Goal: Task Accomplishment & Management: Use online tool/utility

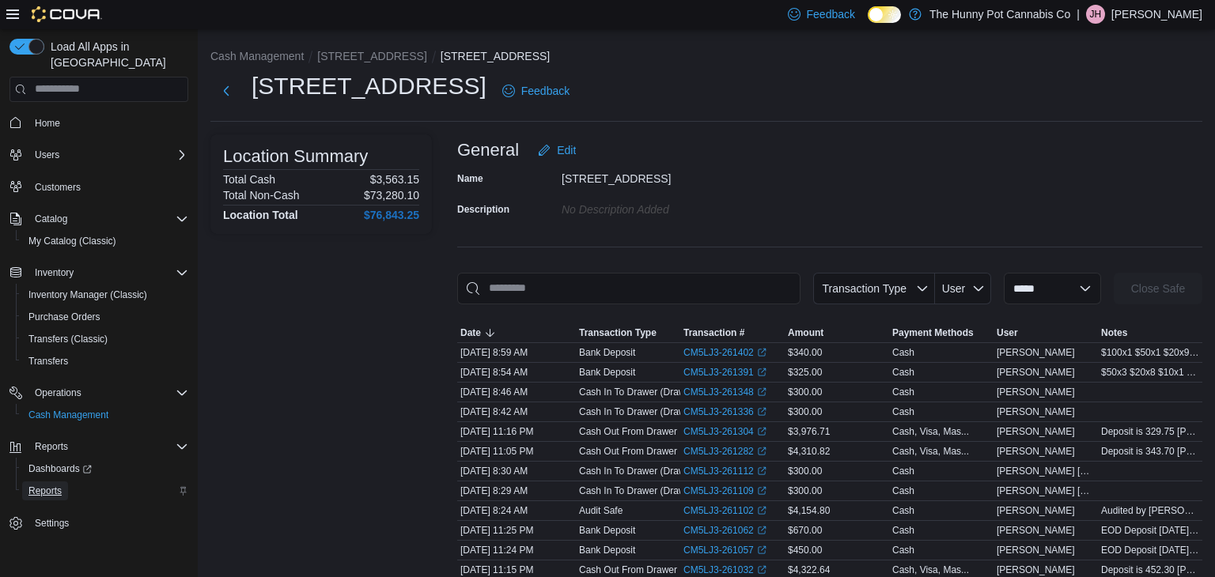
click at [47, 485] on span "Reports" at bounding box center [44, 491] width 33 height 13
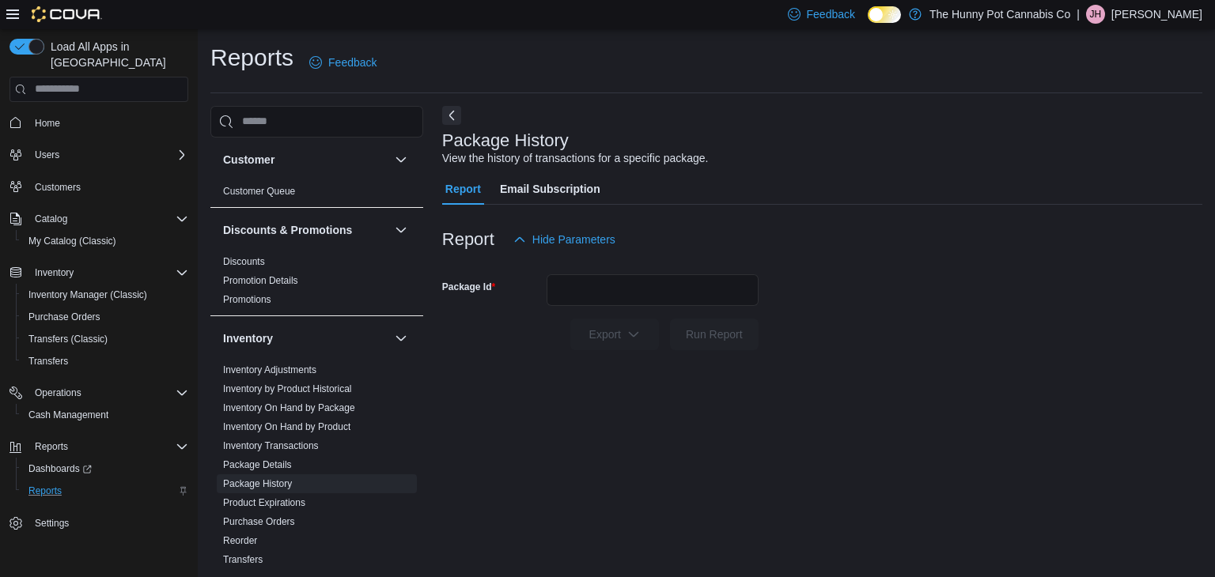
scroll to position [6, 0]
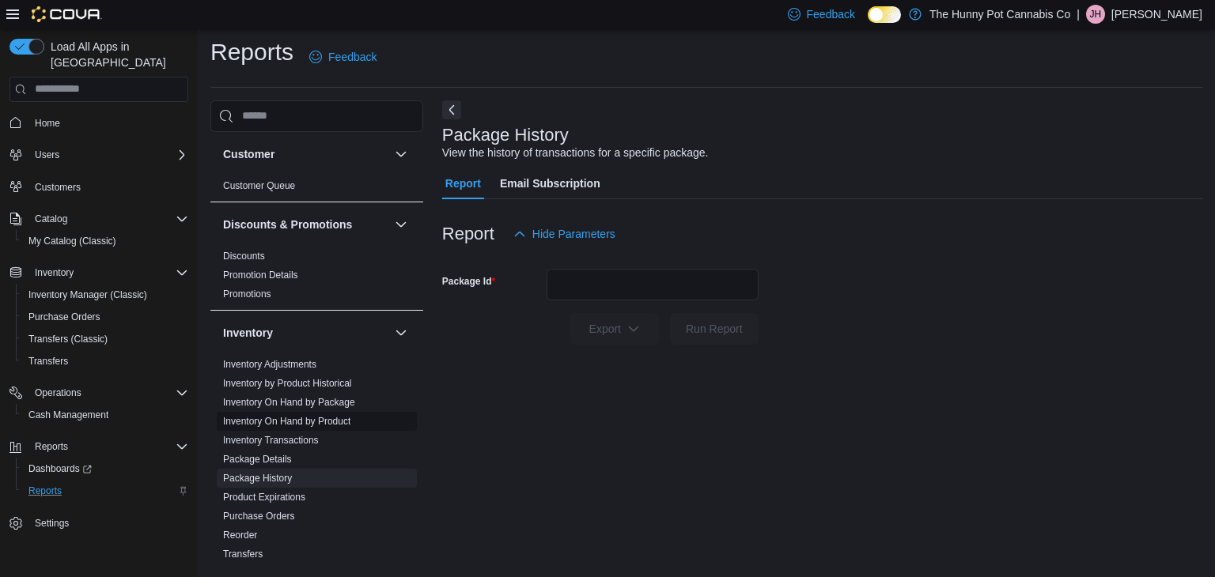
click at [332, 422] on link "Inventory On Hand by Product" at bounding box center [286, 421] width 127 height 11
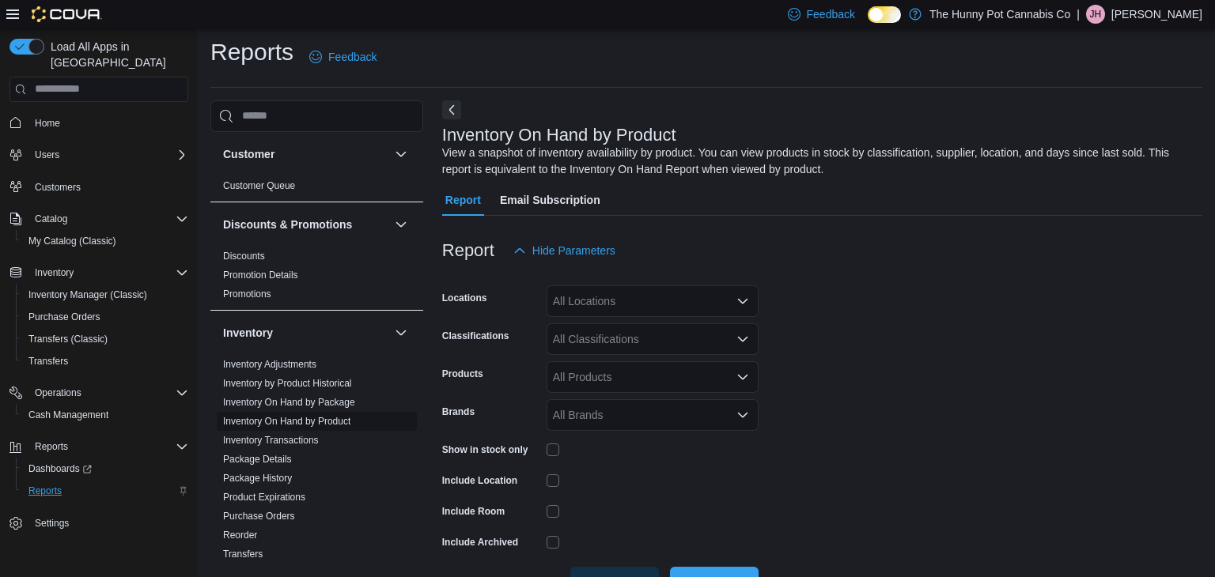
scroll to position [53, 0]
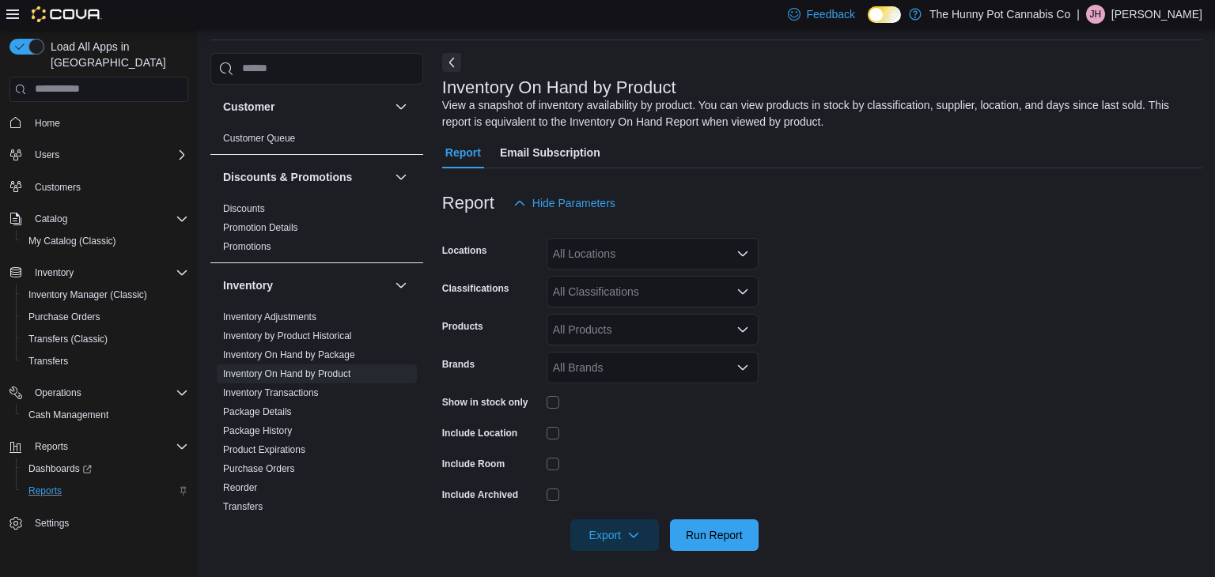
click at [622, 250] on div "All Locations" at bounding box center [652, 254] width 212 height 32
type input "***"
click at [613, 278] on span "[STREET_ADDRESS]" at bounding box center [634, 280] width 109 height 16
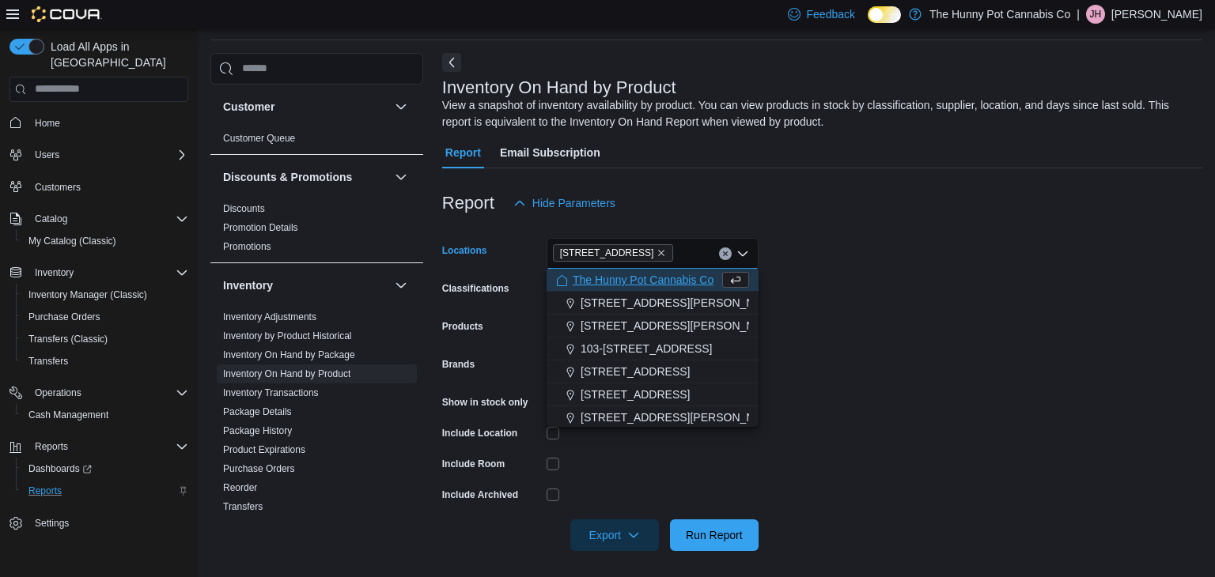
click at [856, 237] on form "Locations [STREET_ADDRESS] Selected. [STREET_ADDRESS] Press Backspace to delete…" at bounding box center [822, 385] width 760 height 332
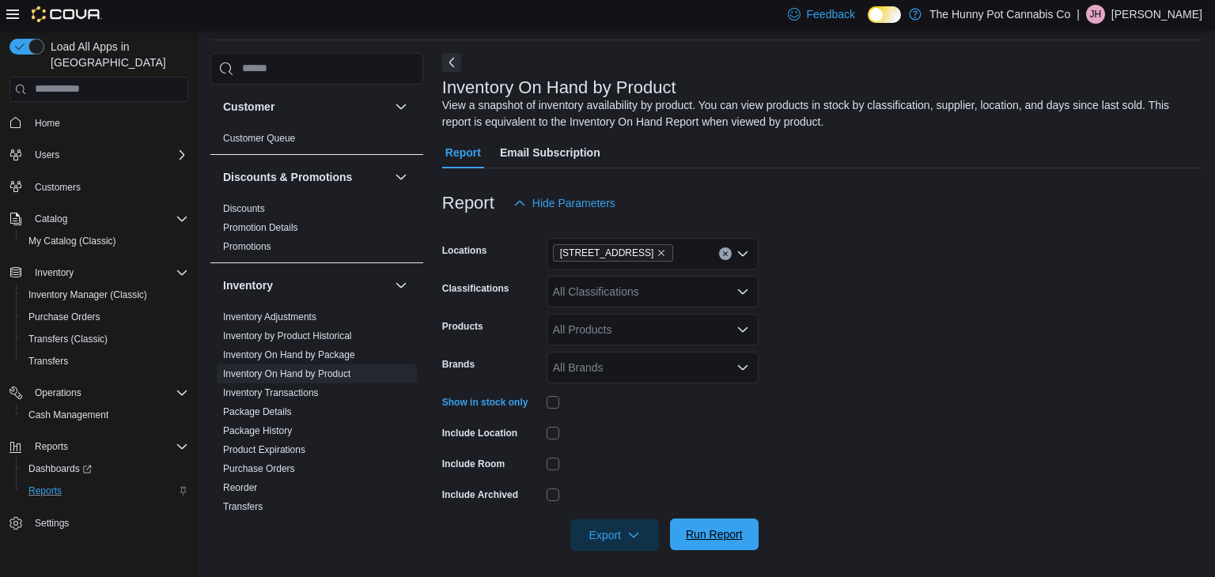
click at [709, 533] on span "Run Report" at bounding box center [714, 535] width 57 height 16
click at [622, 535] on span "Export" at bounding box center [615, 535] width 70 height 32
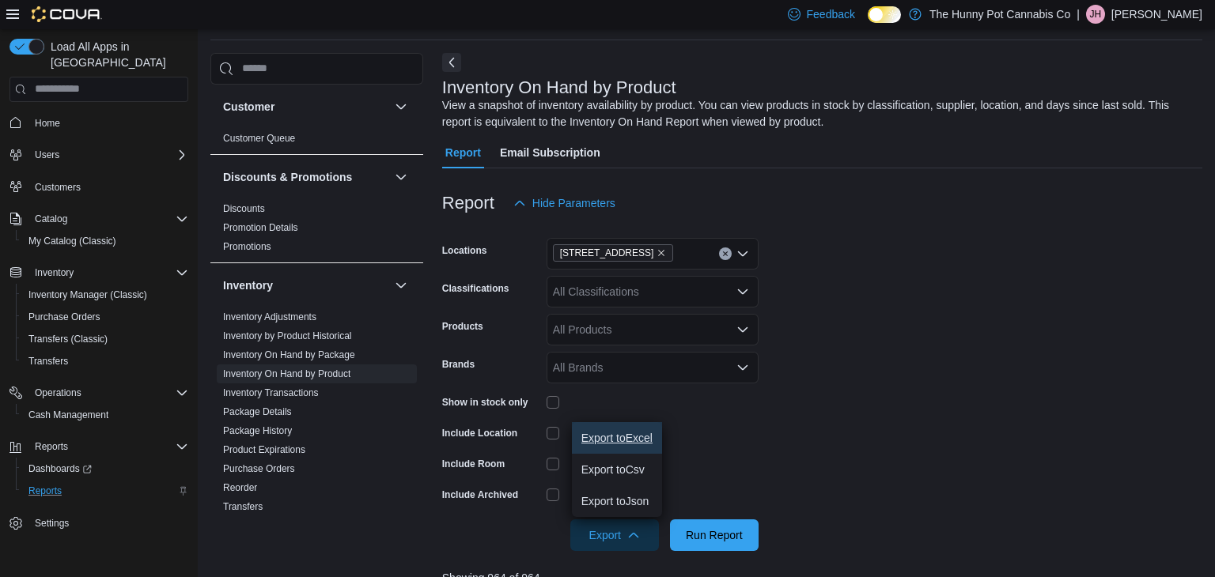
click at [617, 433] on span "Export to Excel" at bounding box center [616, 438] width 71 height 13
